Goal: Transaction & Acquisition: Obtain resource

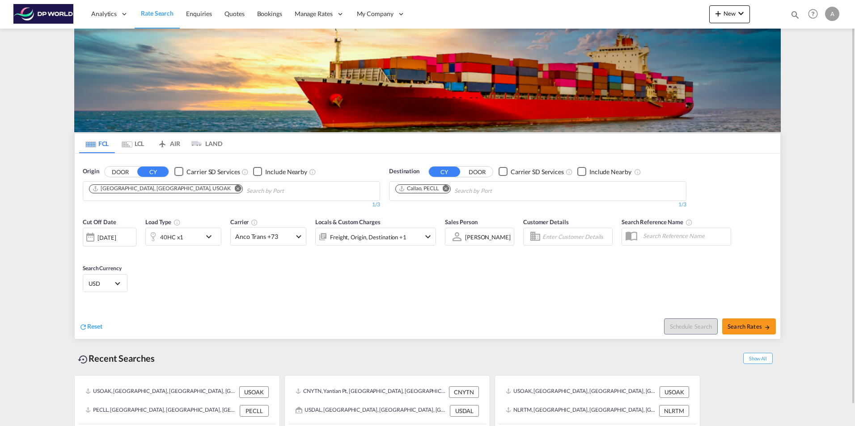
click at [235, 190] on md-icon "Remove" at bounding box center [238, 188] width 7 height 7
click at [156, 190] on body "Analytics Reports Dashboard Rate Search Enquiries Quotes Bookings" at bounding box center [427, 213] width 855 height 426
click at [115, 196] on body "Analytics Reports Dashboard Rate Search Enquiries Quotes Bookings" at bounding box center [427, 213] width 855 height 426
click at [117, 191] on body "Analytics Reports Dashboard Rate Search Enquiries Quotes Bookings" at bounding box center [427, 213] width 855 height 426
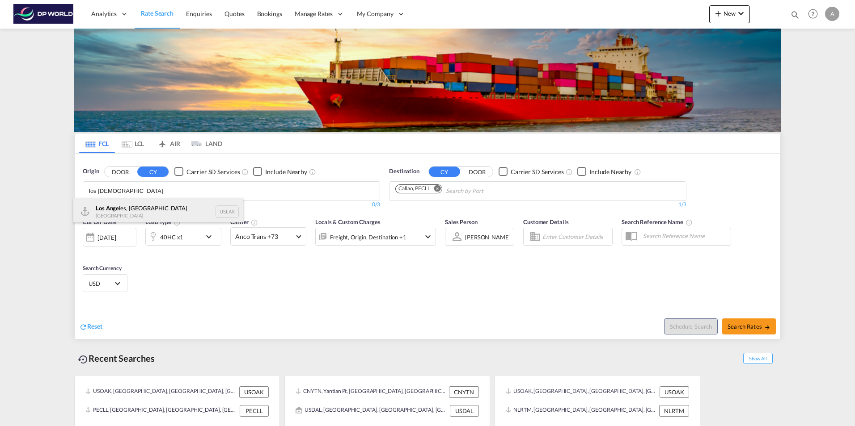
type input "los [DEMOGRAPHIC_DATA]"
click at [118, 209] on div "Los Ange les, CA United States USLAX" at bounding box center [158, 211] width 170 height 27
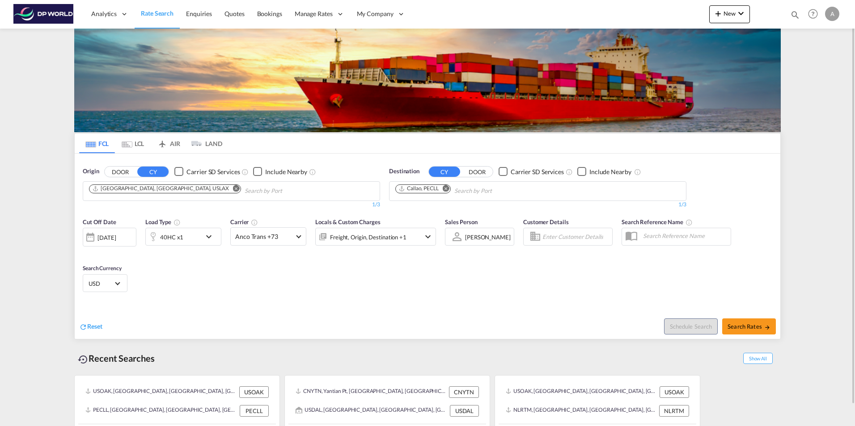
click at [448, 188] on md-icon "Remove" at bounding box center [446, 188] width 7 height 7
click at [446, 190] on body "Analytics Reports Dashboard Rate Search Enquiries Quotes Bookings" at bounding box center [427, 213] width 855 height 426
type input "[GEOGRAPHIC_DATA]"
click at [426, 240] on div "[GEOGRAPHIC_DATA] [GEOGRAPHIC_DATA] NLRTM" at bounding box center [464, 252] width 170 height 27
click at [746, 324] on span "Search Rates" at bounding box center [748, 326] width 43 height 7
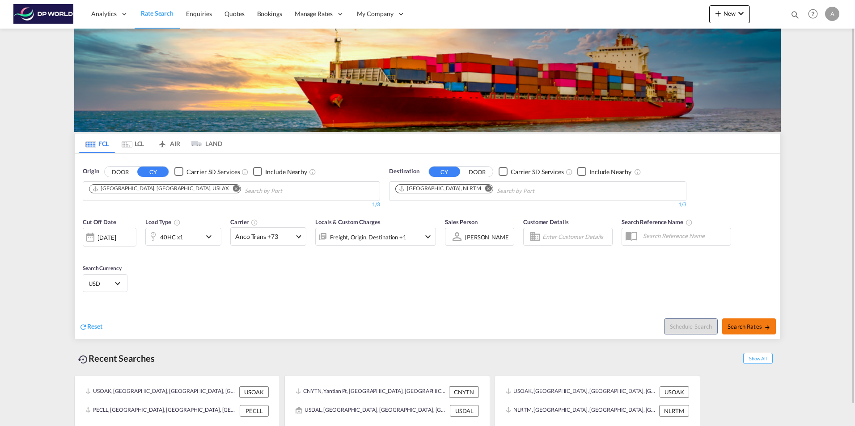
type input "USLAX to NLRTM / [DATE]"
